Goal: Task Accomplishment & Management: Use online tool/utility

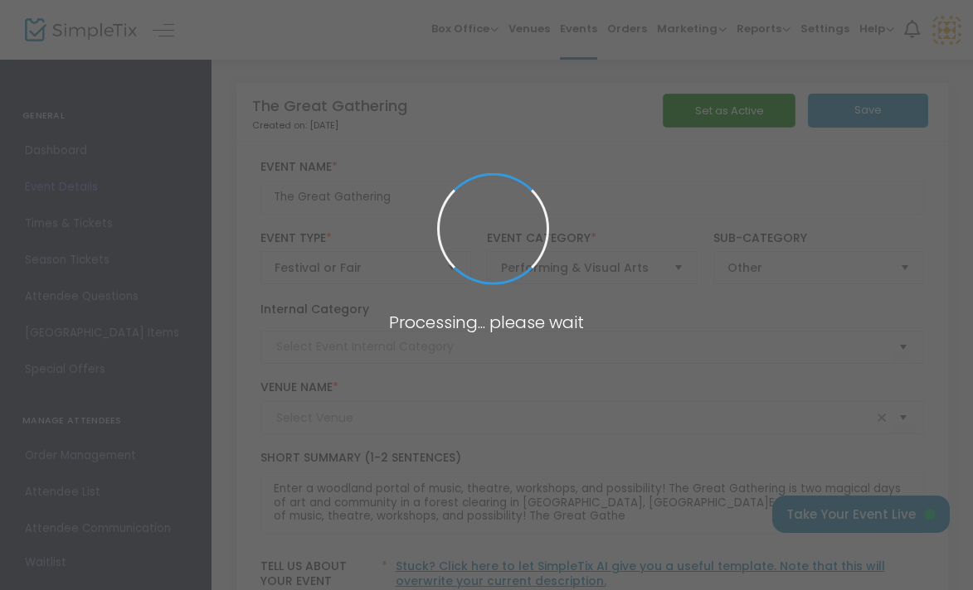
type input "[GEOGRAPHIC_DATA]"
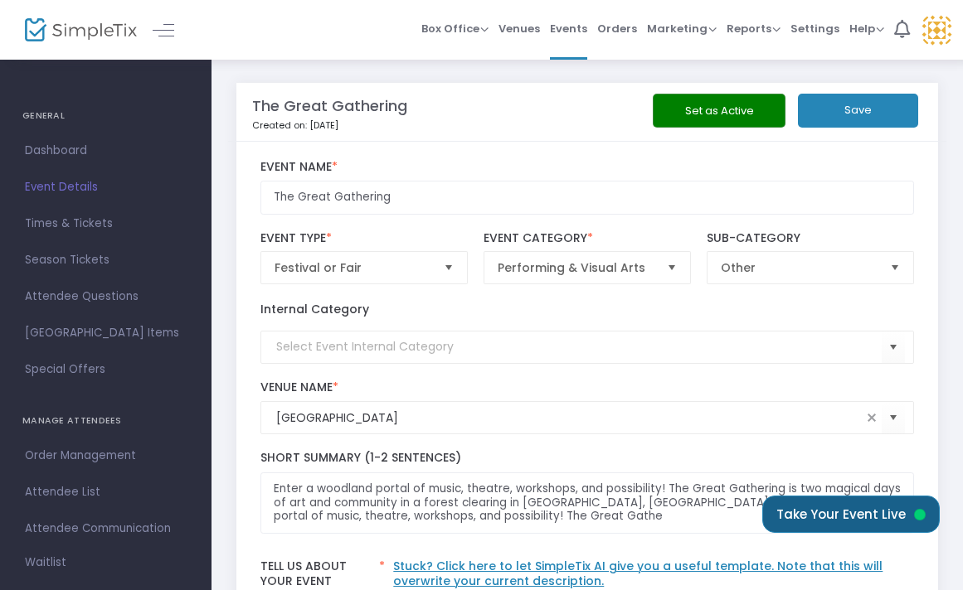
click at [811, 510] on button "Take Your Event Live" at bounding box center [850, 514] width 177 height 37
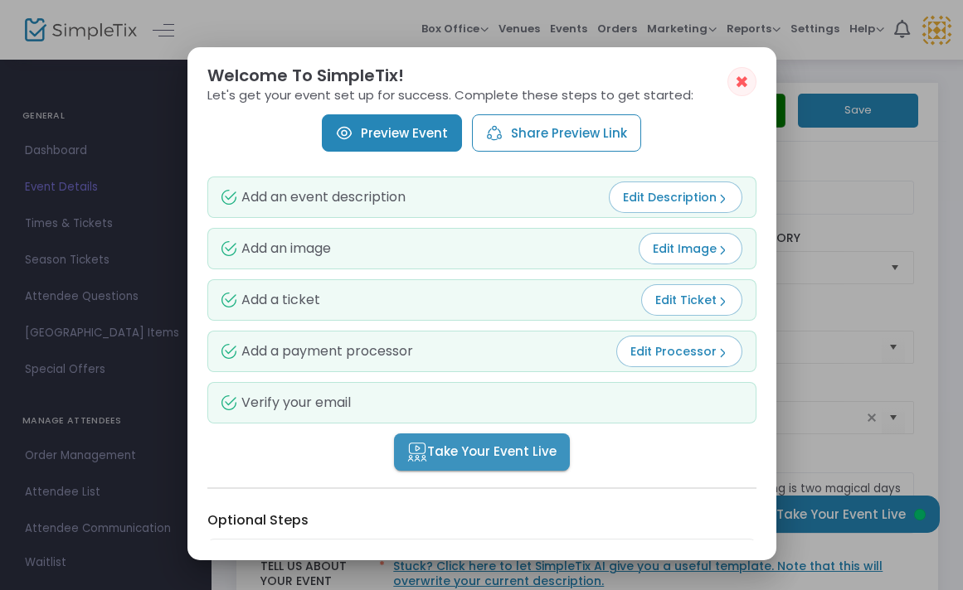
click at [513, 453] on span "Take Your Event Live" at bounding box center [481, 452] width 149 height 19
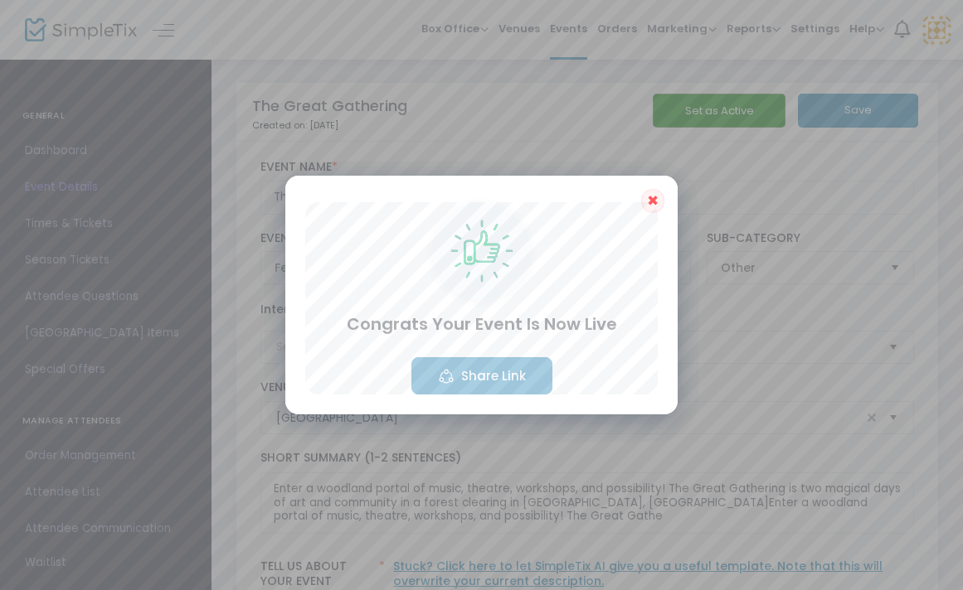
click at [497, 381] on button "Share Link" at bounding box center [481, 375] width 141 height 37
